Goal: Task Accomplishment & Management: Complete application form

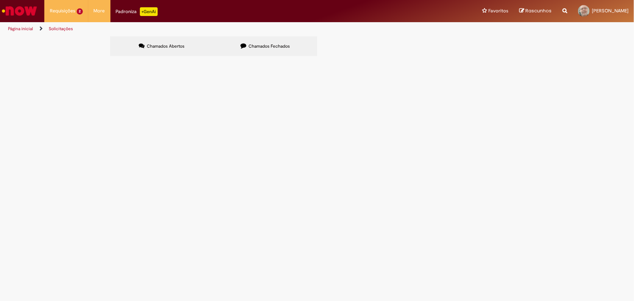
click at [0, 0] on span "composição da [PERSON_NAME] do dia [DATE]" at bounding box center [0, 0] width 0 height 0
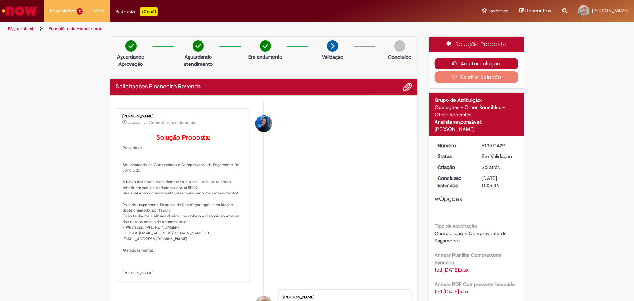
click at [472, 62] on button "Aceitar solução" at bounding box center [476, 64] width 84 height 12
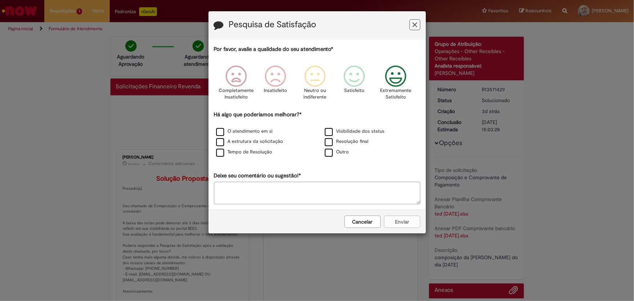
click at [402, 74] on icon "Feedback" at bounding box center [395, 76] width 27 height 22
click at [329, 155] on label "Outro" at bounding box center [337, 152] width 24 height 7
click at [315, 190] on textarea "Deixe seu comentário ou sugestão!*" at bounding box center [317, 193] width 206 height 23
type textarea "*****"
click at [414, 225] on button "Enviar" at bounding box center [402, 221] width 36 height 12
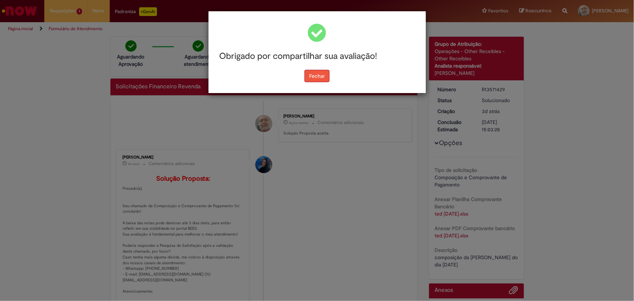
click at [316, 75] on button "Fechar" at bounding box center [316, 76] width 25 height 12
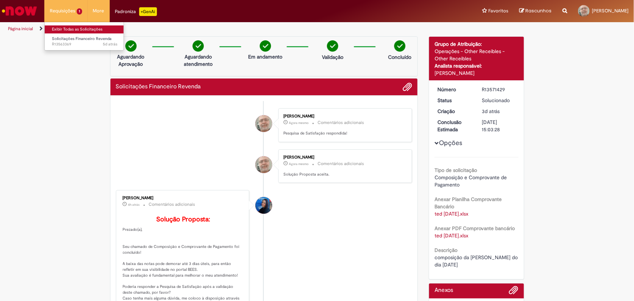
click at [72, 26] on link "Exibir Todas as Solicitações" at bounding box center [85, 29] width 80 height 8
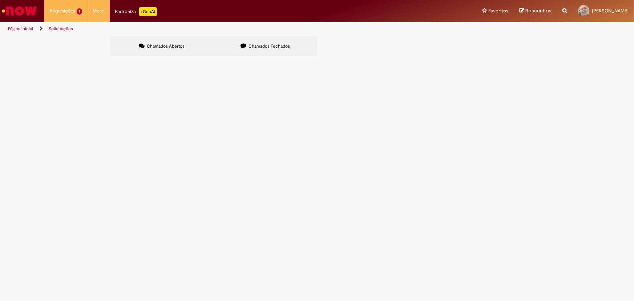
click at [0, 0] on span "Favor enviar o detalhado deste refugo para que possamos paga-lo Grato" at bounding box center [0, 0] width 0 height 0
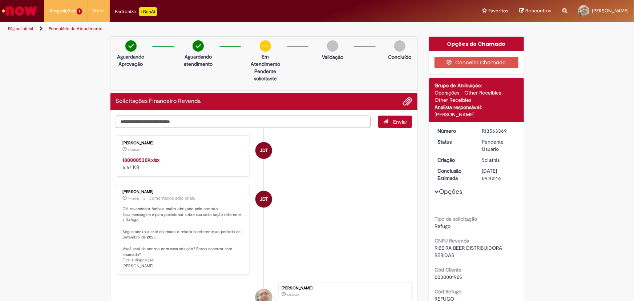
click at [149, 158] on strong "1800005309.xlsx" at bounding box center [141, 160] width 37 height 7
